Goal: Obtain resource: Download file/media

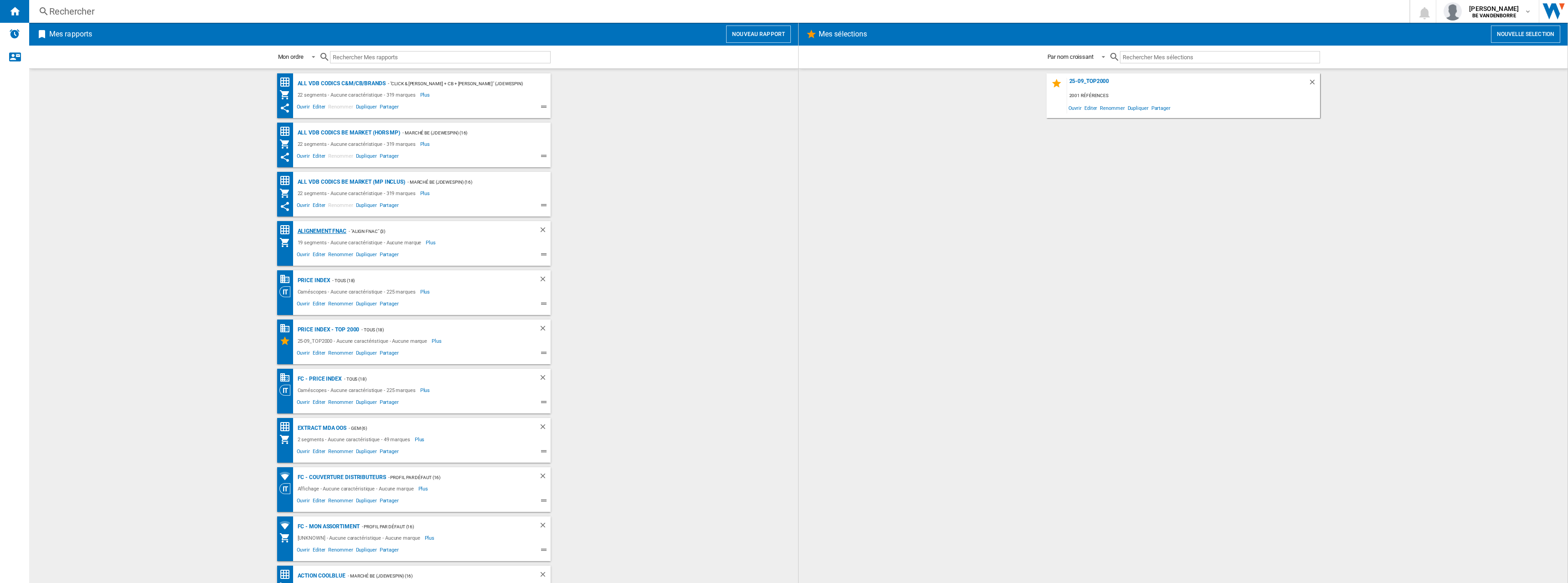
click at [320, 231] on div "Alignement Fnac" at bounding box center [321, 231] width 52 height 12
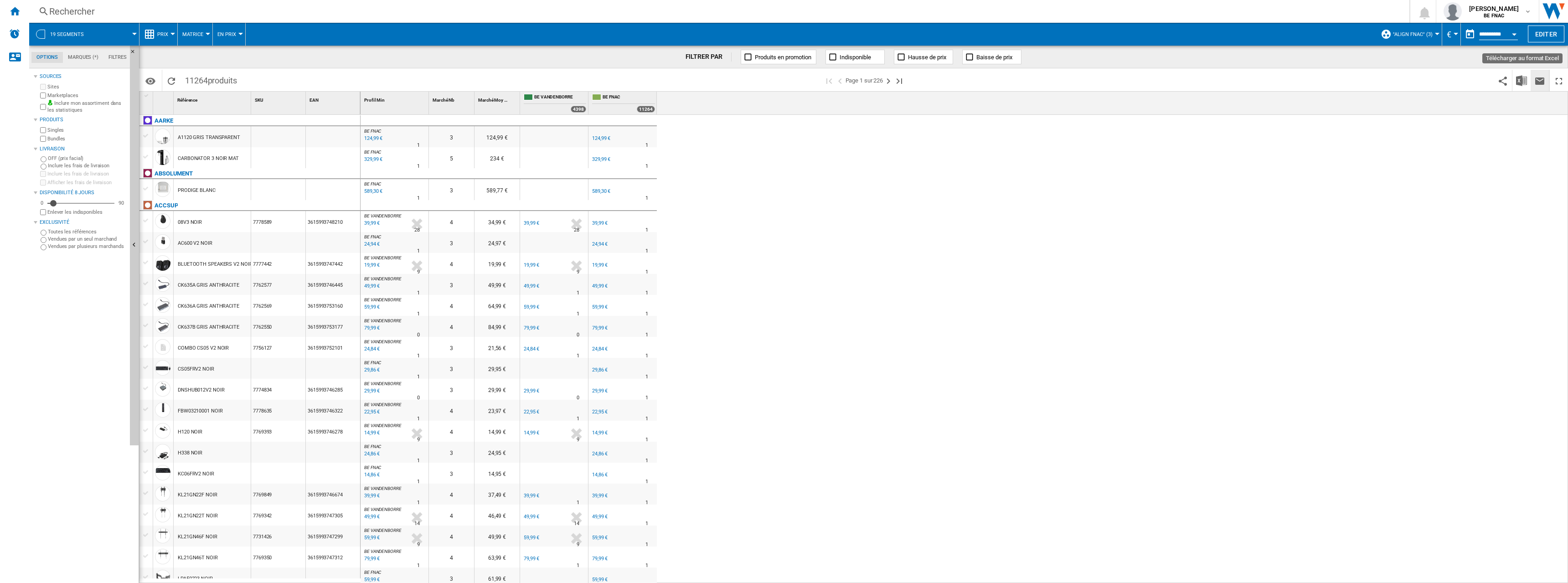
click at [1533, 80] on button "Envoyer ce rapport par email" at bounding box center [1540, 80] width 18 height 21
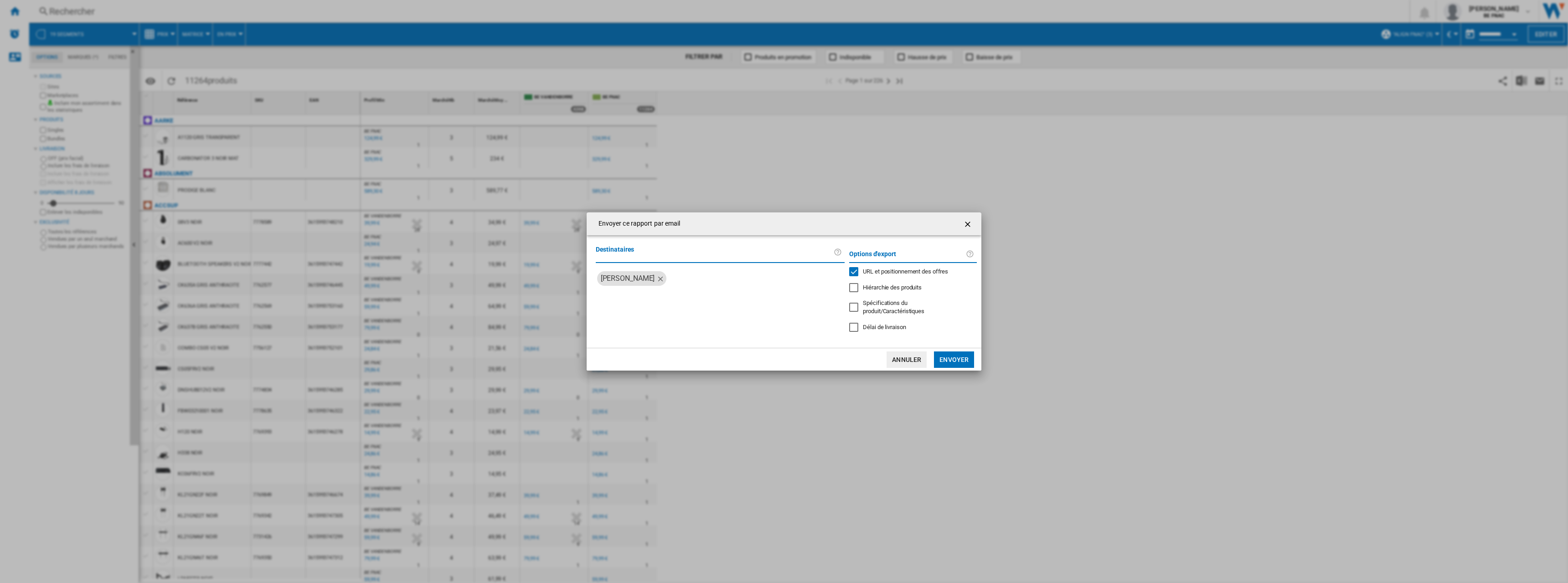
click at [1467, 95] on div "Envoyer ce rapport par email Destinataires luis alfredo rojas mora Options d'ex…" at bounding box center [784, 292] width 1568 height 583
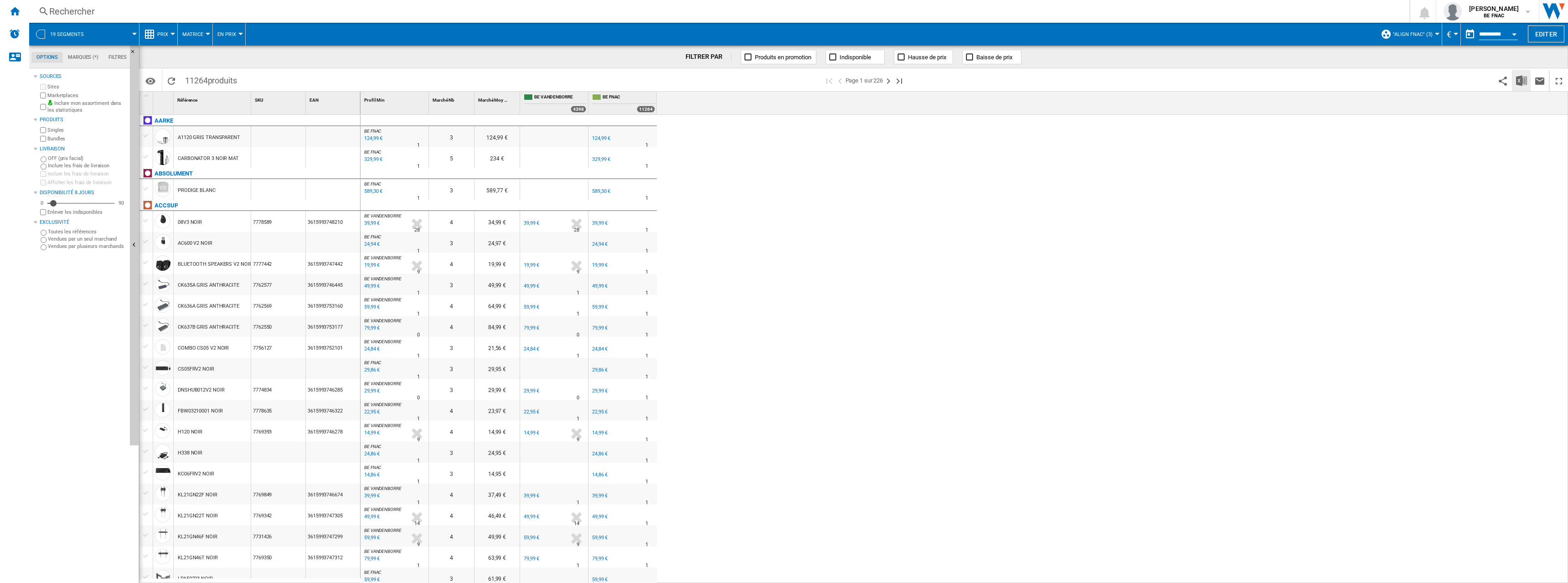
click at [1529, 80] on button "Télécharger au format Excel" at bounding box center [1522, 80] width 18 height 21
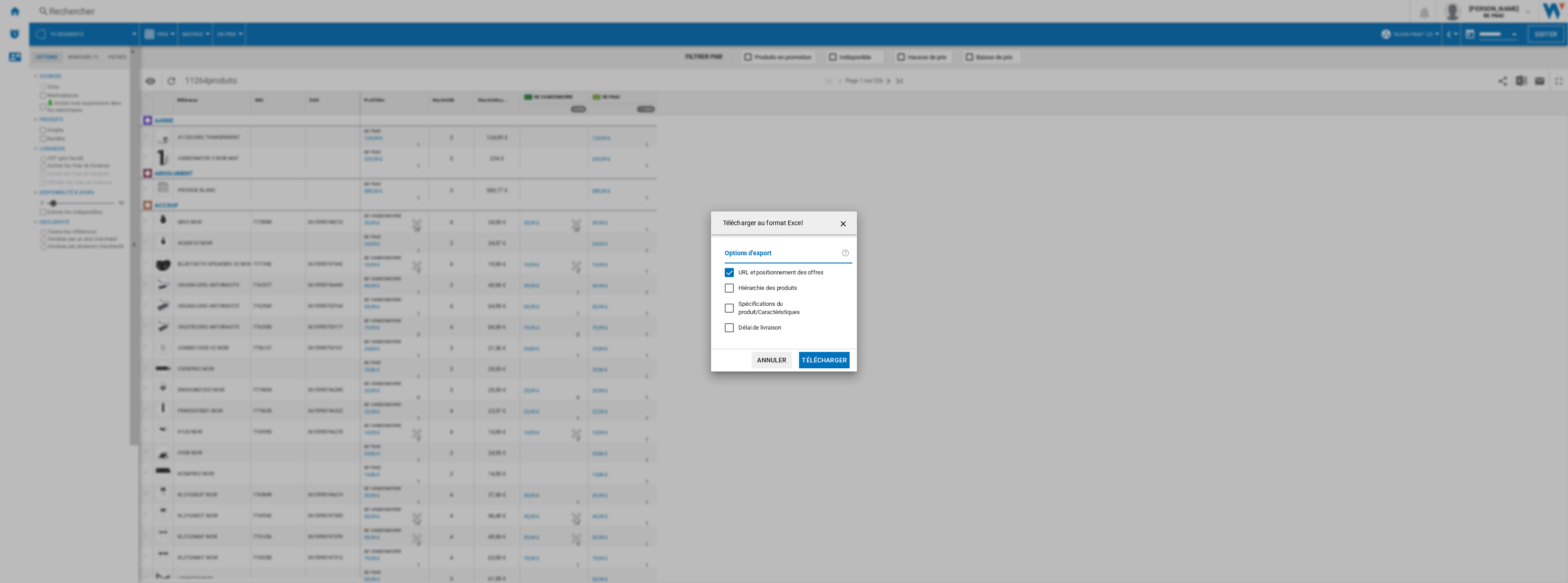
click at [772, 276] on span "URL et positionnement des offres" at bounding box center [781, 272] width 85 height 7
click at [821, 352] on button "Télécharger" at bounding box center [824, 360] width 51 height 16
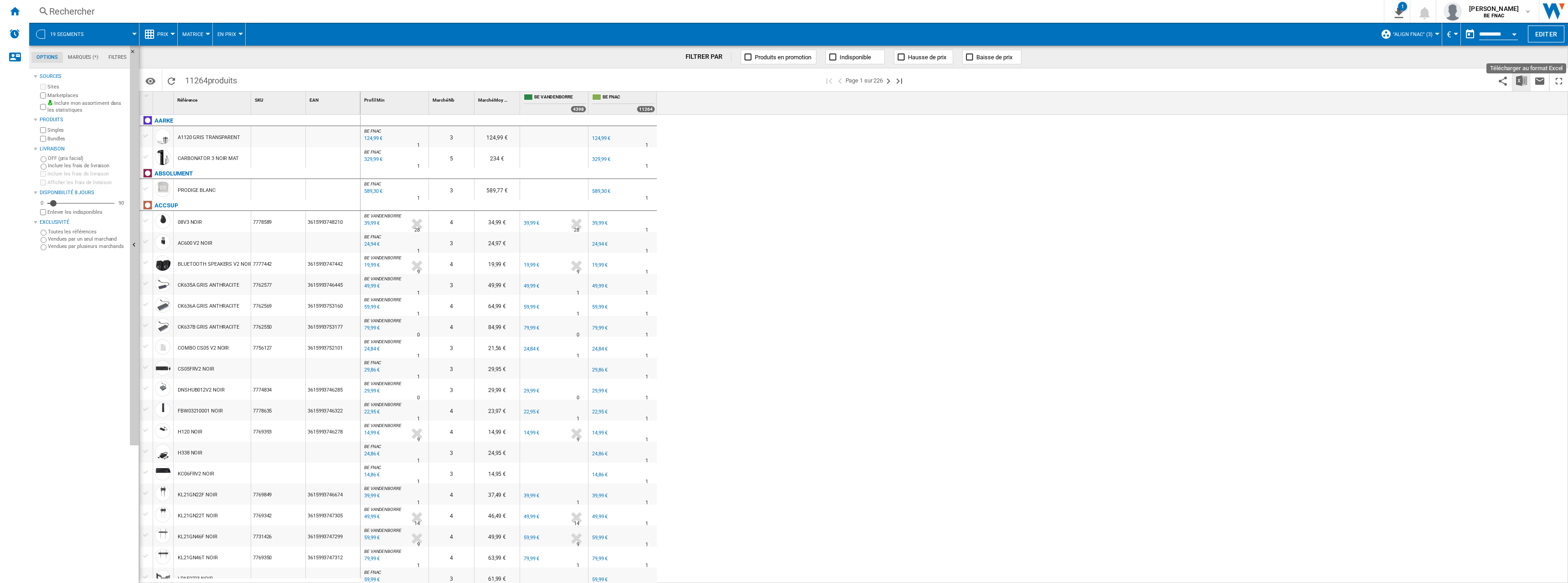
click at [1521, 80] on img "Télécharger au format Excel" at bounding box center [1522, 81] width 11 height 11
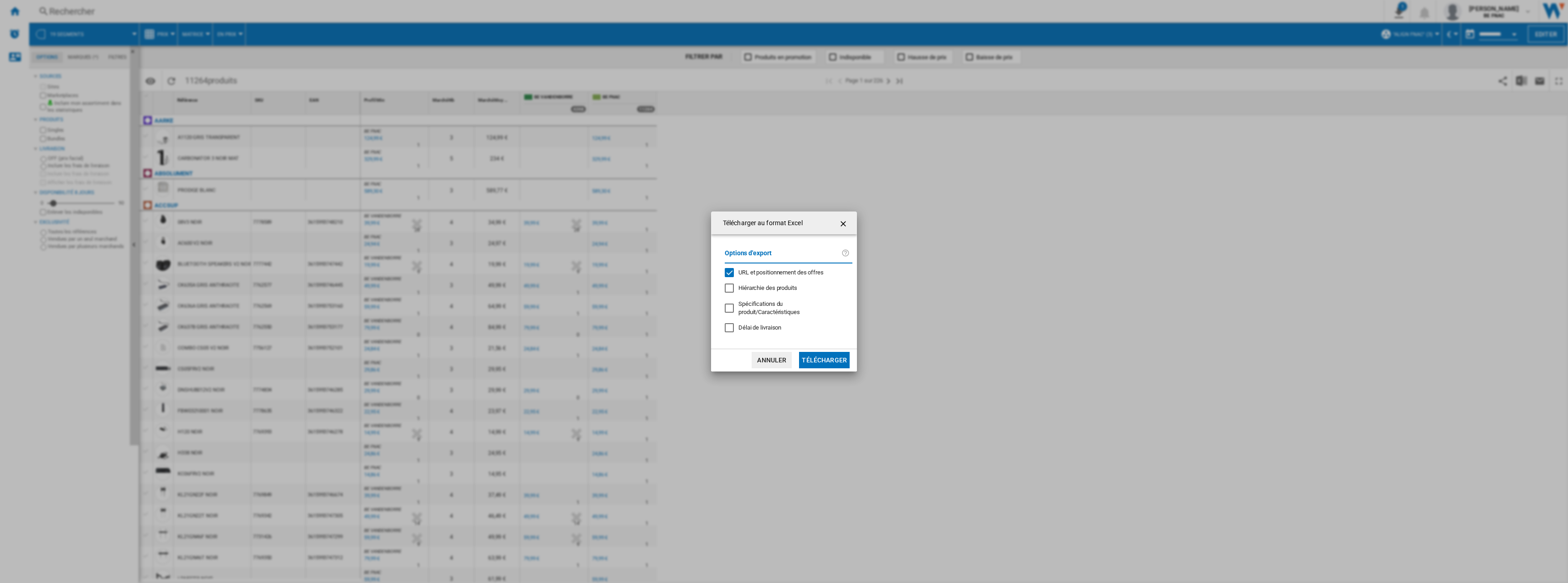
click at [760, 324] on span "Délai de livraison" at bounding box center [760, 327] width 43 height 7
click at [758, 273] on span "URL et positionnement des offres" at bounding box center [781, 272] width 85 height 7
click at [821, 352] on button "Télécharger" at bounding box center [824, 360] width 51 height 16
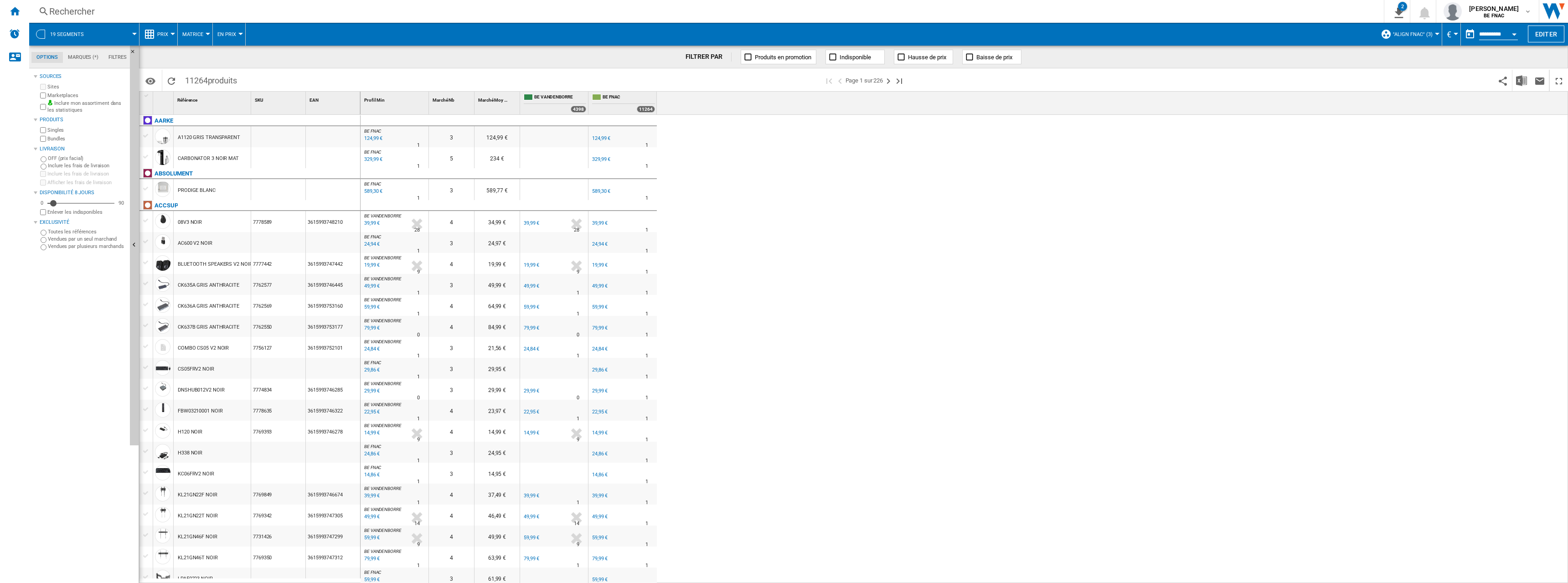
click at [949, 166] on div "0 BE FNAC : BE FR FNAC -1.0 % 124,99 € % N/A 1 BE FNAC : BE FR FNAC 3 124,99 € …" at bounding box center [964, 349] width 1208 height 469
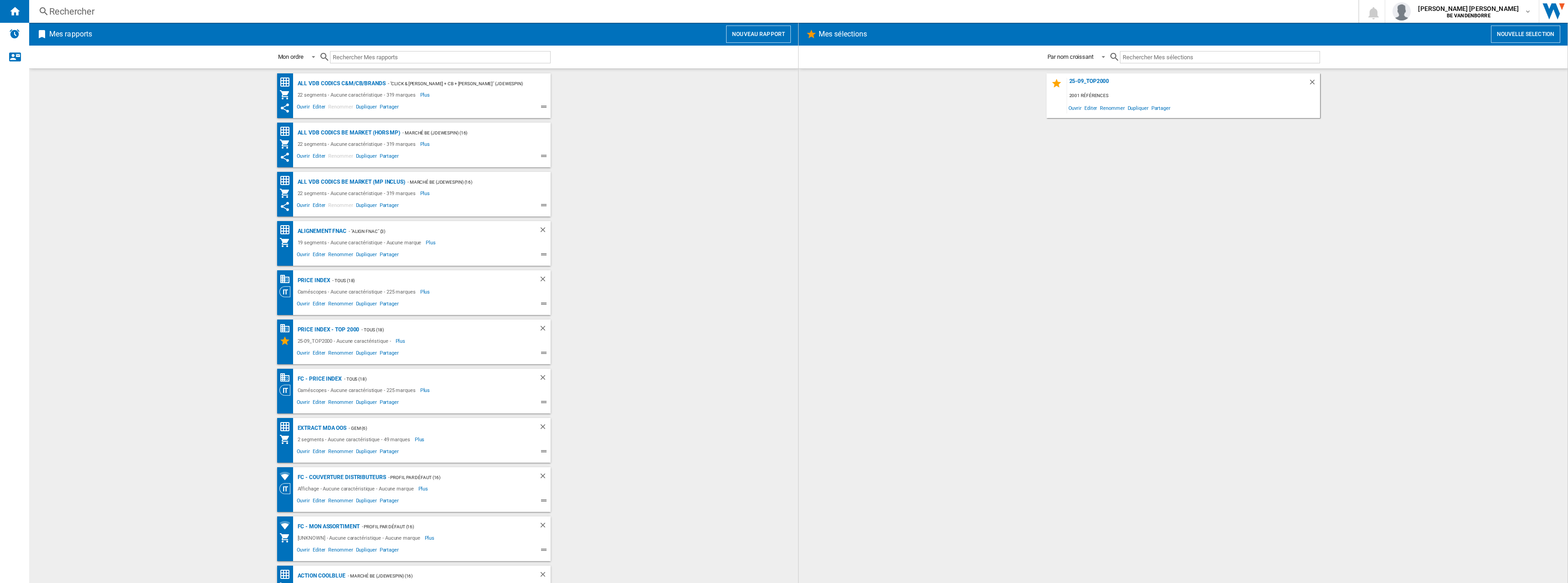
click at [682, 259] on wk-bookmarked-report "Alignement Fnac - "Align Fnac" (3) 19 segments - Aucune caractéristique - Aucun…" at bounding box center [413, 243] width 751 height 44
click at [316, 428] on div "Extract MDA OOS" at bounding box center [321, 428] width 52 height 12
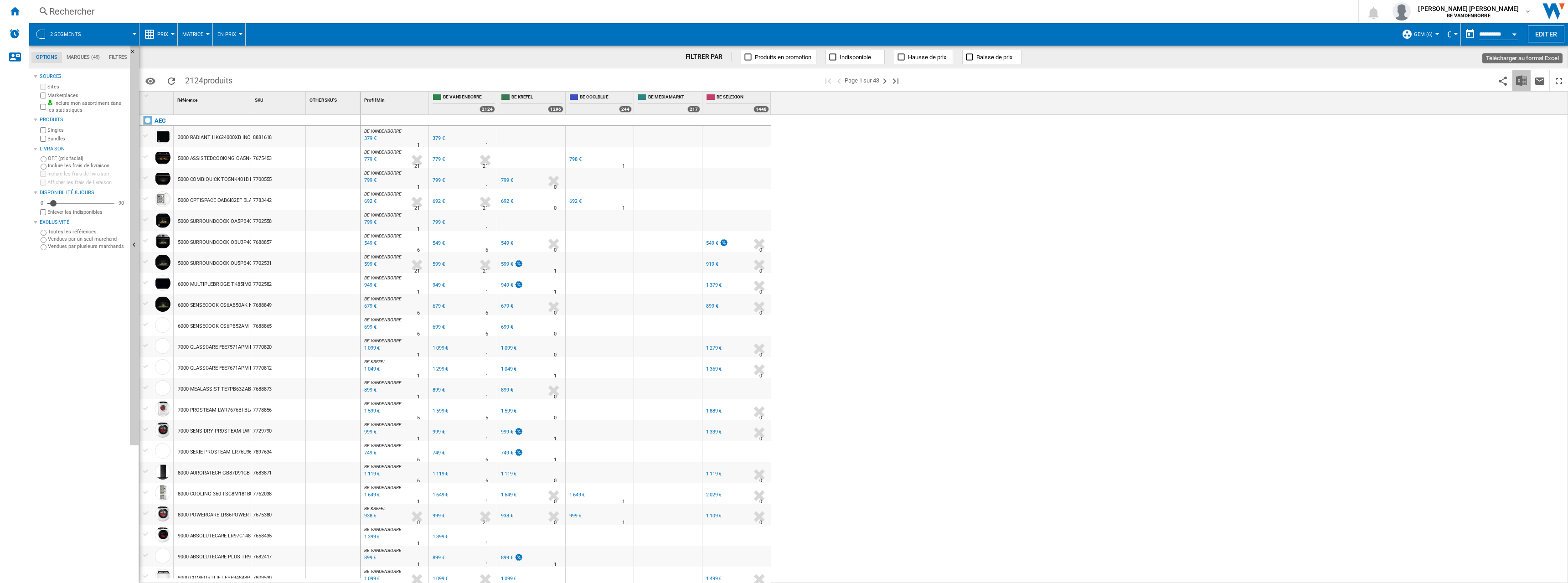
click at [1526, 79] on img "Télécharger au format Excel" at bounding box center [1522, 81] width 11 height 11
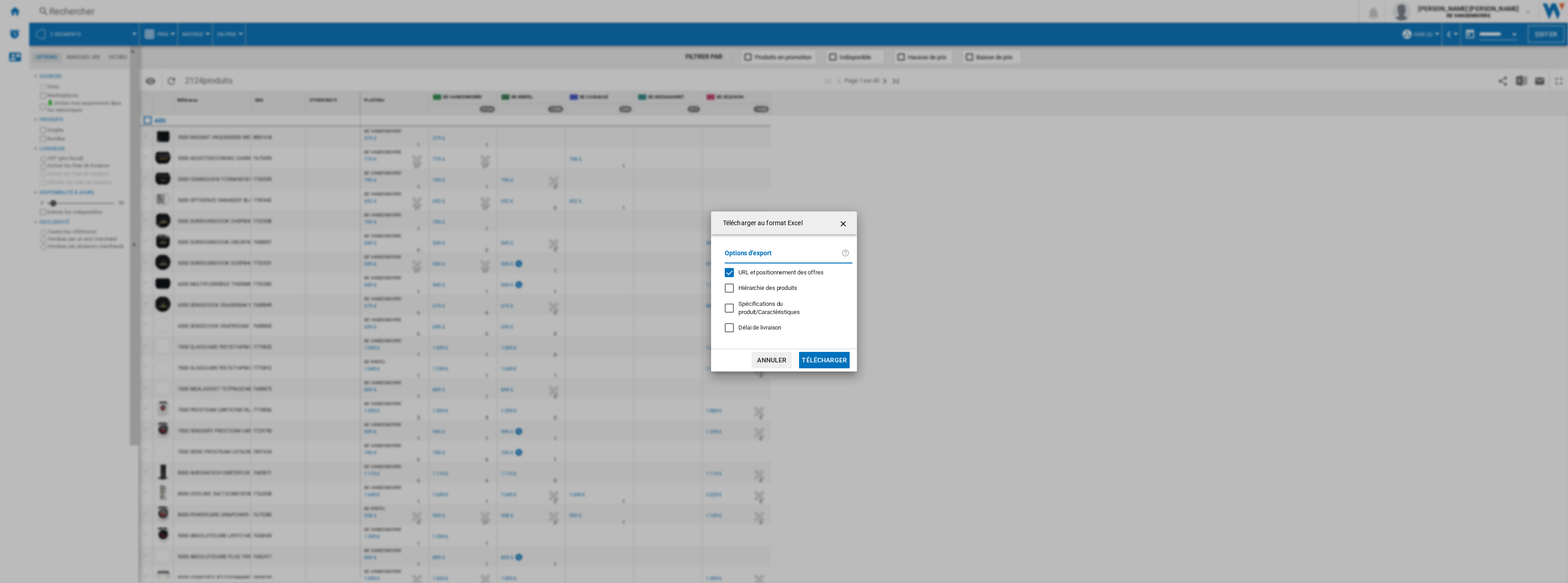
drag, startPoint x: 787, startPoint y: 275, endPoint x: 782, endPoint y: 291, distance: 16.8
click at [786, 275] on span "URL et positionnement des offres" at bounding box center [781, 272] width 85 height 7
click at [771, 324] on span "Délai de livraison" at bounding box center [760, 327] width 43 height 7
click at [821, 355] on button "Télécharger" at bounding box center [824, 360] width 51 height 16
